Goal: Find specific page/section: Find specific page/section

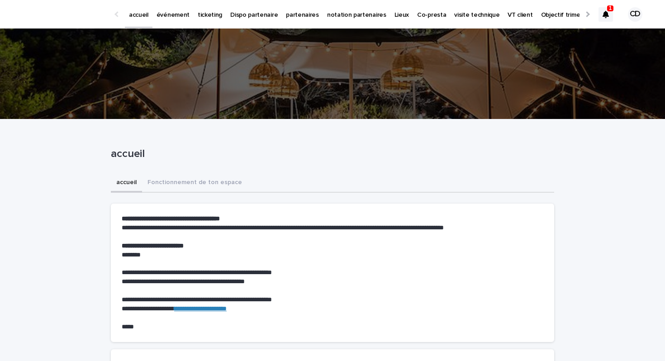
click at [609, 16] on icon at bounding box center [606, 14] width 6 height 7
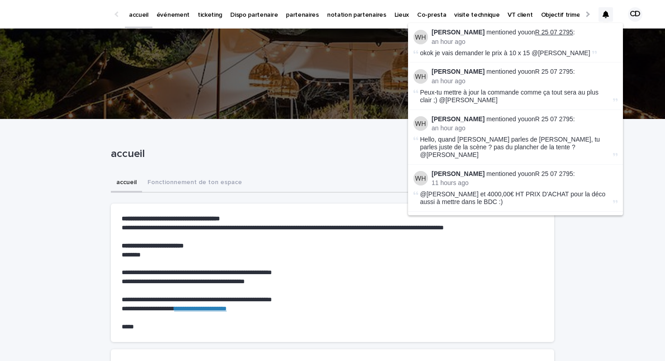
click at [546, 31] on link "R 25 07 2795" at bounding box center [555, 32] width 38 height 7
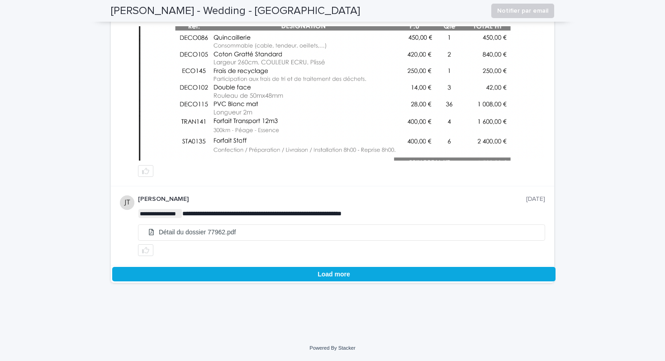
scroll to position [2205, 0]
click at [327, 273] on button "Load more" at bounding box center [334, 274] width 444 height 14
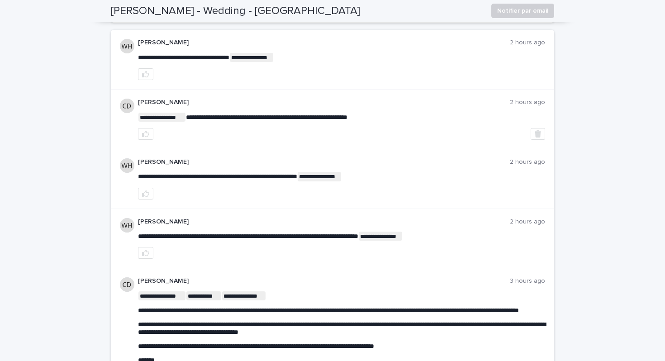
scroll to position [0, 0]
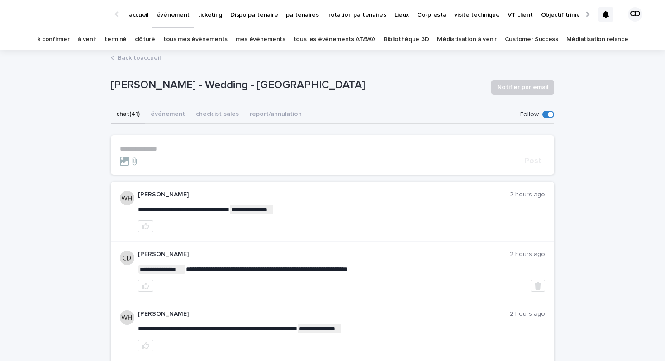
click at [300, 17] on p "partenaires" at bounding box center [302, 9] width 33 height 19
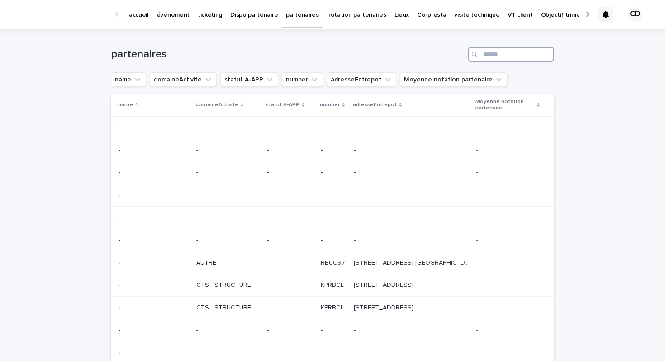
click at [504, 57] on input "Search" at bounding box center [512, 54] width 86 height 14
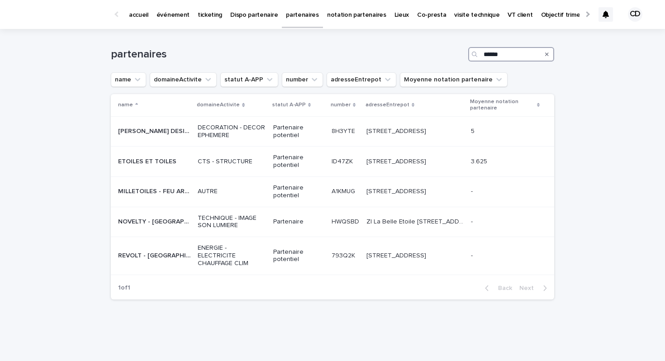
type input "******"
click at [328, 147] on td "ID47ZK ID47ZK" at bounding box center [345, 162] width 35 height 30
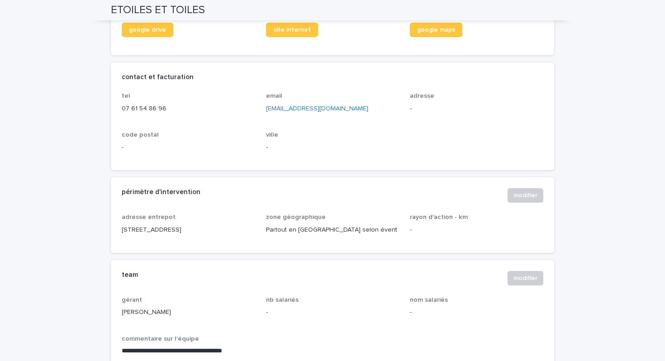
scroll to position [397, 0]
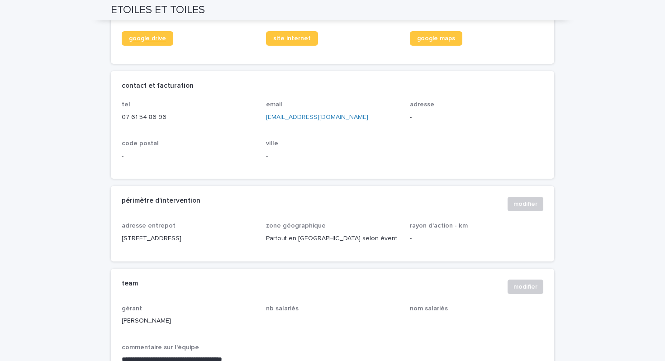
click at [160, 42] on span "google drive" at bounding box center [147, 38] width 37 height 6
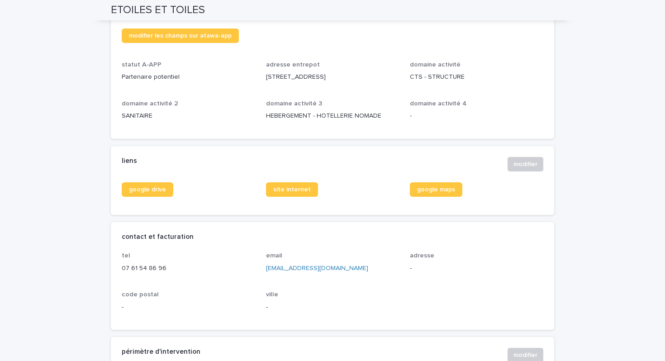
scroll to position [0, 0]
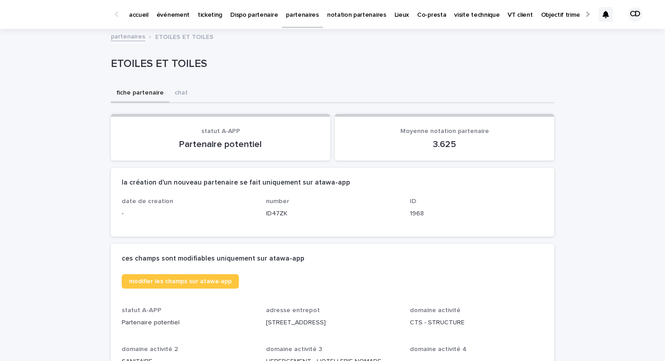
click at [609, 16] on icon at bounding box center [606, 14] width 6 height 7
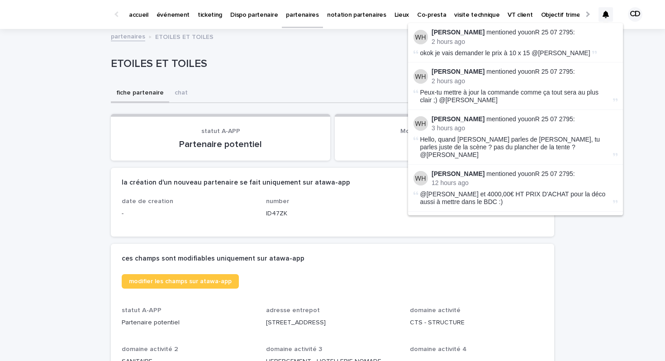
click at [609, 16] on icon at bounding box center [606, 14] width 6 height 7
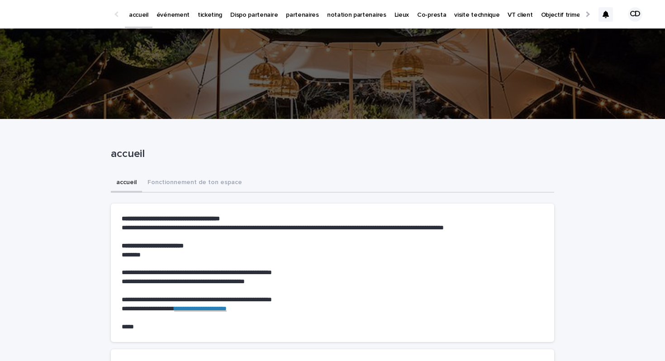
click at [508, 17] on p "VT client" at bounding box center [520, 9] width 25 height 19
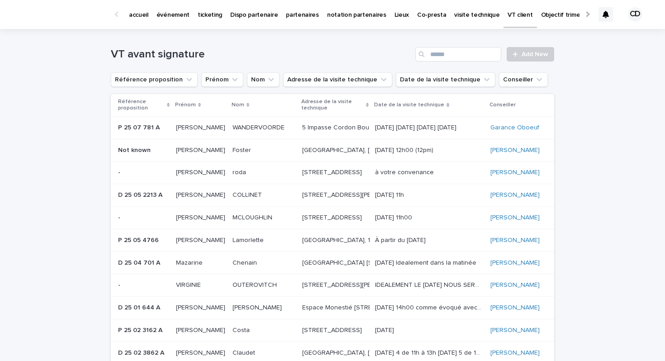
click at [137, 13] on p "accueil" at bounding box center [138, 9] width 19 height 19
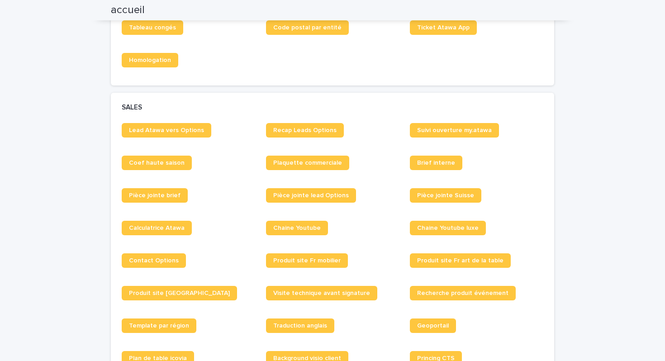
scroll to position [632, 0]
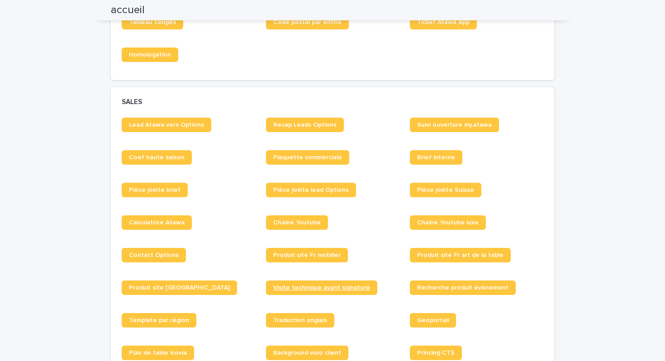
click at [318, 287] on span "Visite technique avant signature" at bounding box center [321, 288] width 97 height 6
